Goal: Task Accomplishment & Management: Manage account settings

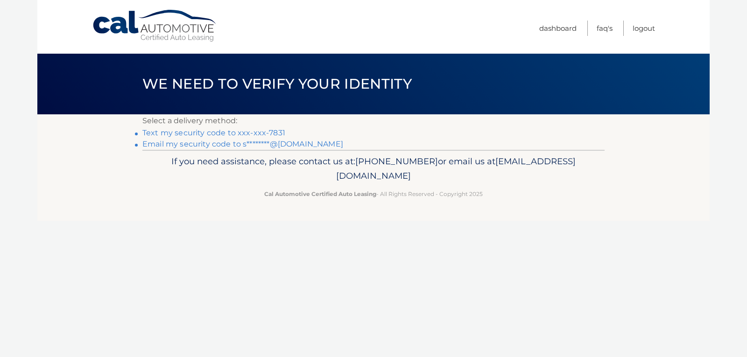
click at [228, 133] on link "Text my security code to xxx-xxx-7831" at bounding box center [213, 132] width 143 height 9
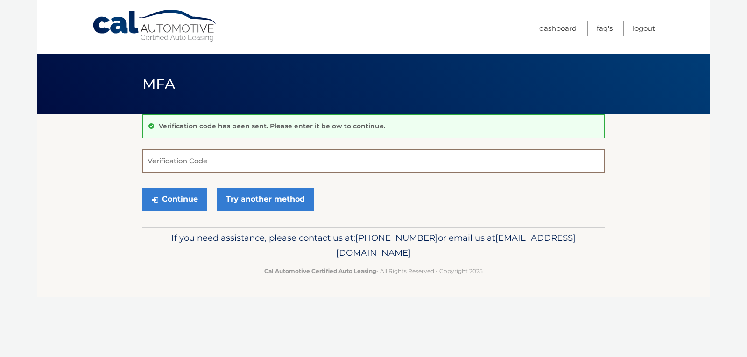
click at [171, 161] on input "Verification Code" at bounding box center [373, 160] width 462 height 23
type input "374466"
click at [183, 201] on button "Continue" at bounding box center [174, 199] width 65 height 23
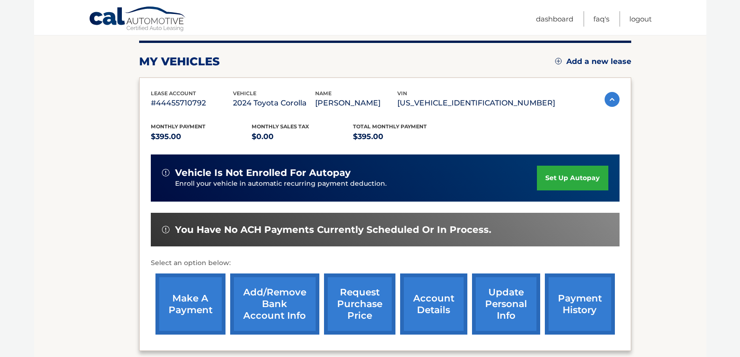
scroll to position [115, 0]
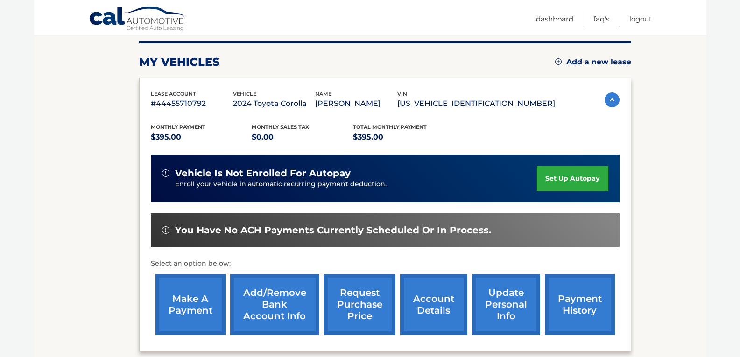
click at [196, 305] on link "make a payment" at bounding box center [190, 304] width 70 height 61
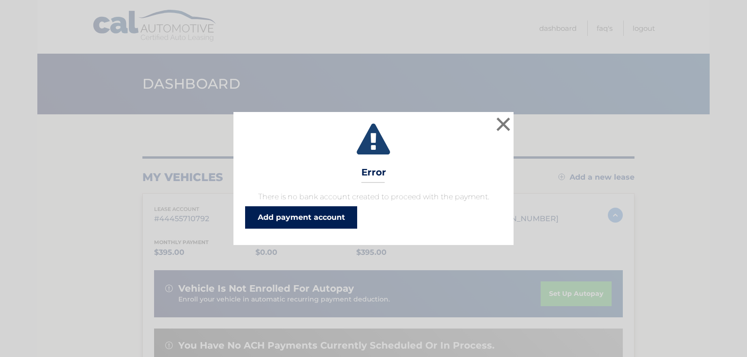
click at [311, 221] on link "Add payment account" at bounding box center [301, 217] width 112 height 22
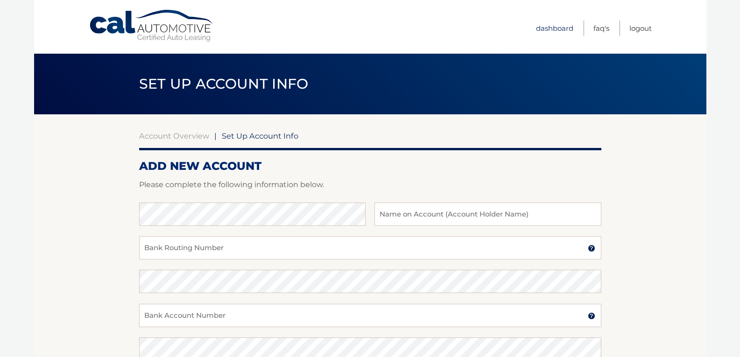
click at [561, 29] on link "Dashboard" at bounding box center [554, 28] width 37 height 15
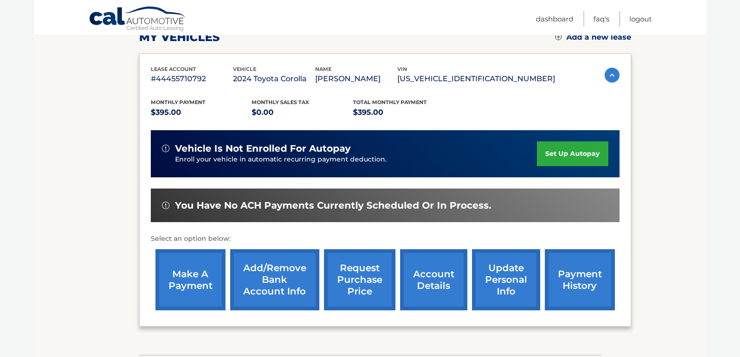
scroll to position [187, 0]
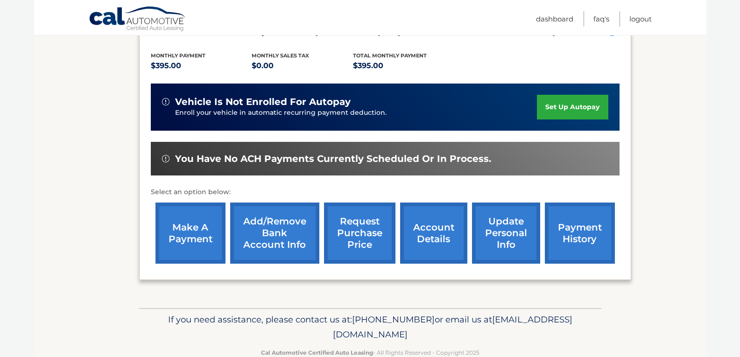
click at [575, 237] on link "payment history" at bounding box center [580, 233] width 70 height 61
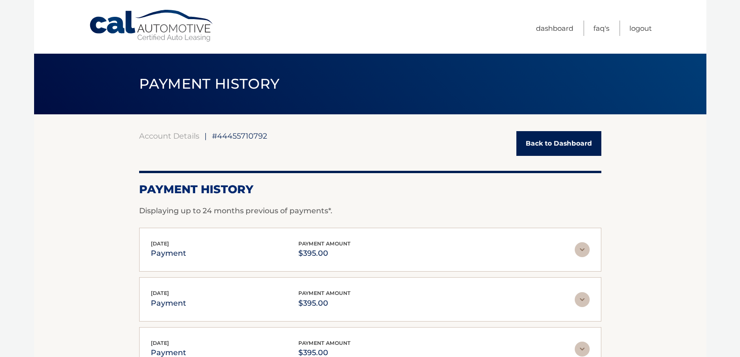
click at [558, 150] on link "Back to Dashboard" at bounding box center [558, 143] width 85 height 25
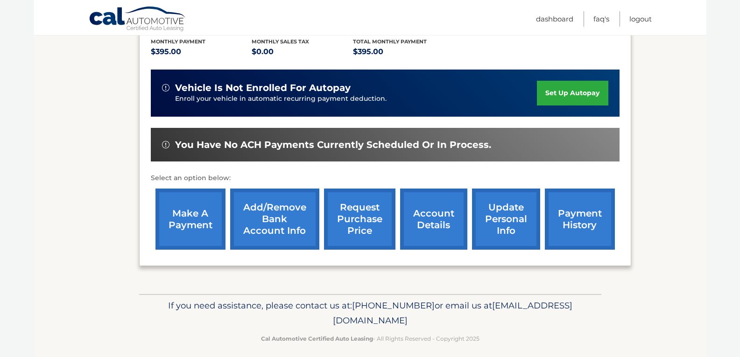
scroll to position [209, 0]
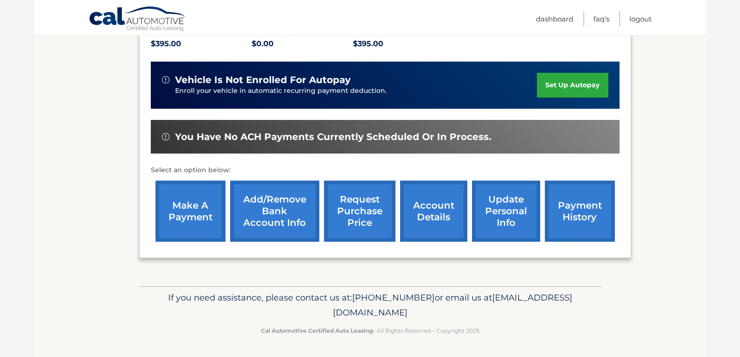
click at [425, 213] on link "account details" at bounding box center [433, 211] width 67 height 61
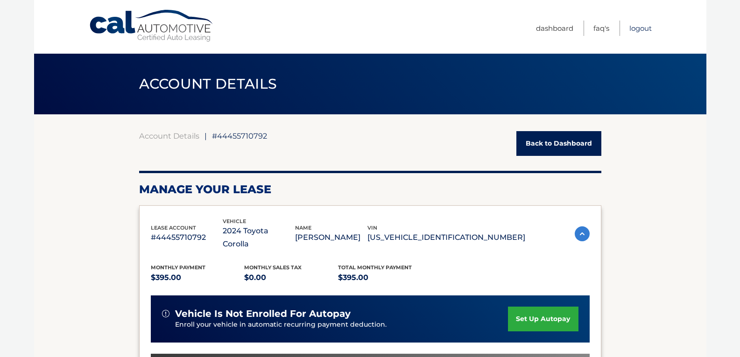
click at [640, 28] on link "Logout" at bounding box center [640, 28] width 22 height 15
